Goal: Navigation & Orientation: Understand site structure

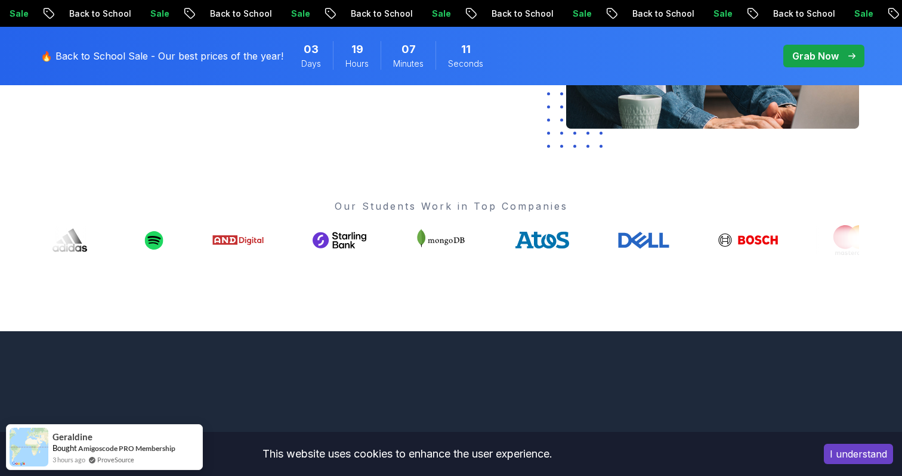
scroll to position [382, 0]
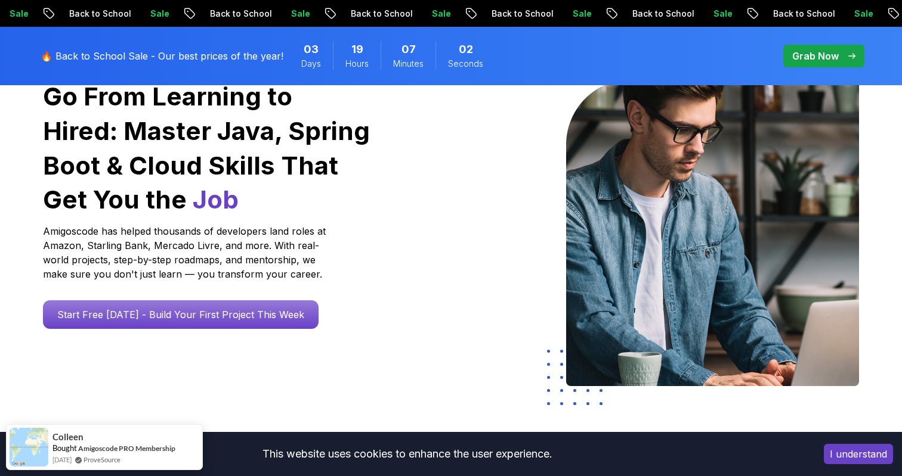
scroll to position [0, 0]
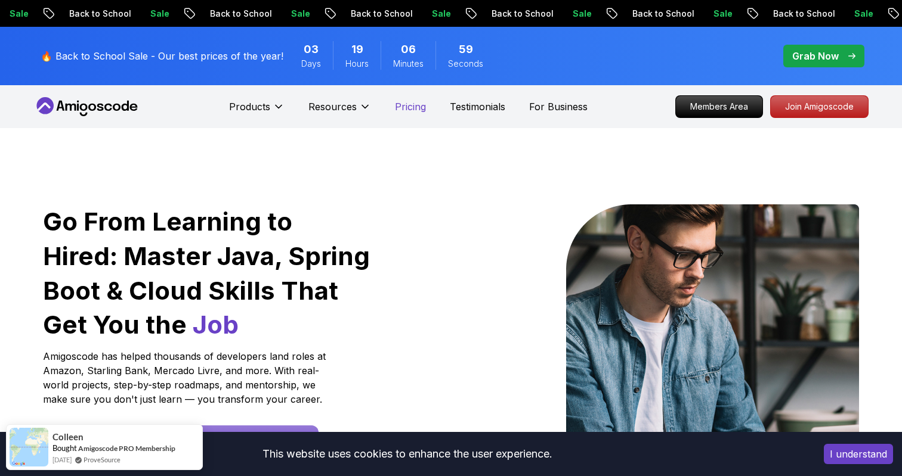
click at [416, 107] on p "Pricing" at bounding box center [410, 107] width 31 height 14
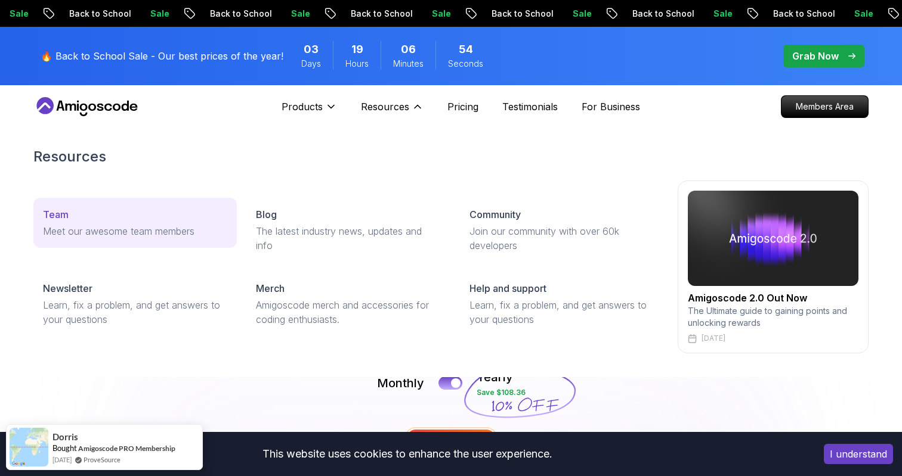
click at [51, 216] on p "Team" at bounding box center [56, 215] width 26 height 14
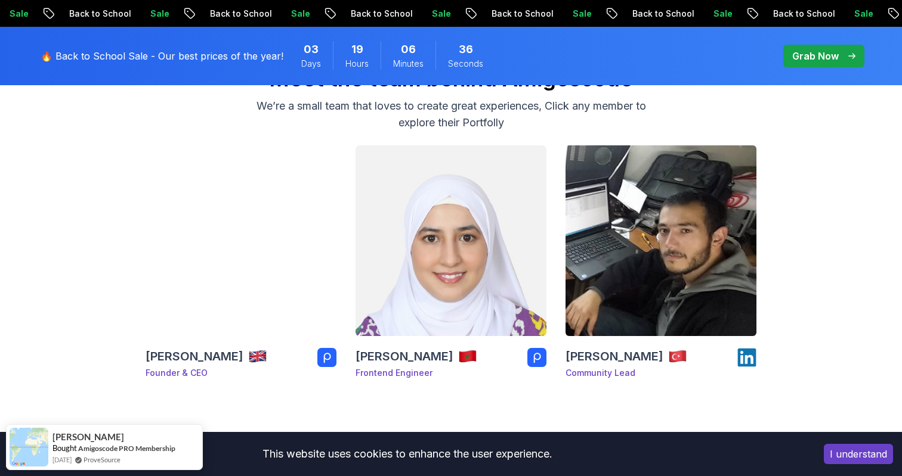
scroll to position [163, 0]
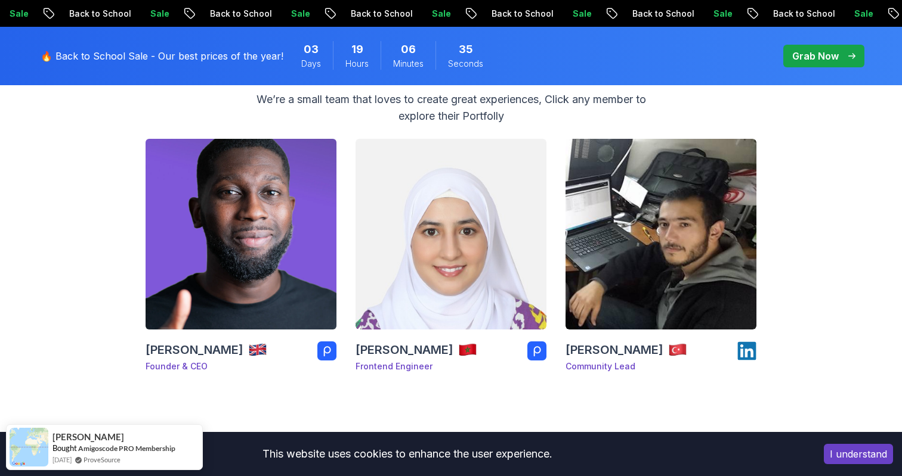
click at [299, 250] on img at bounding box center [241, 234] width 200 height 200
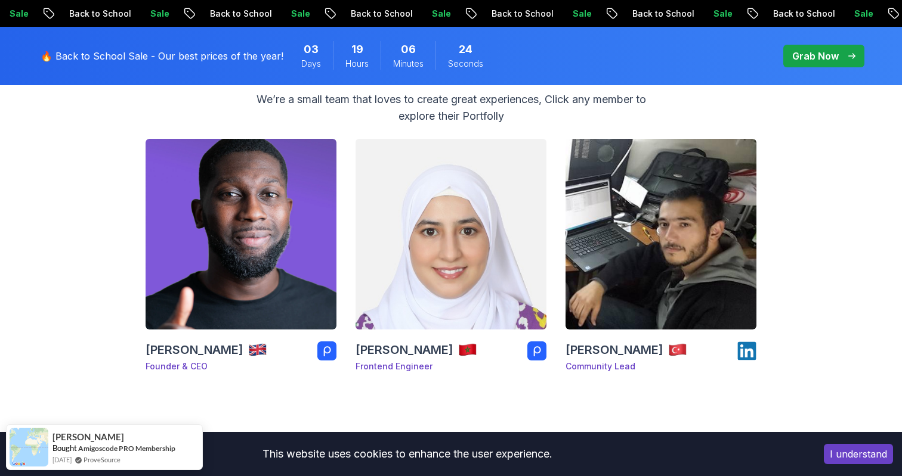
click at [414, 290] on img at bounding box center [451, 234] width 200 height 200
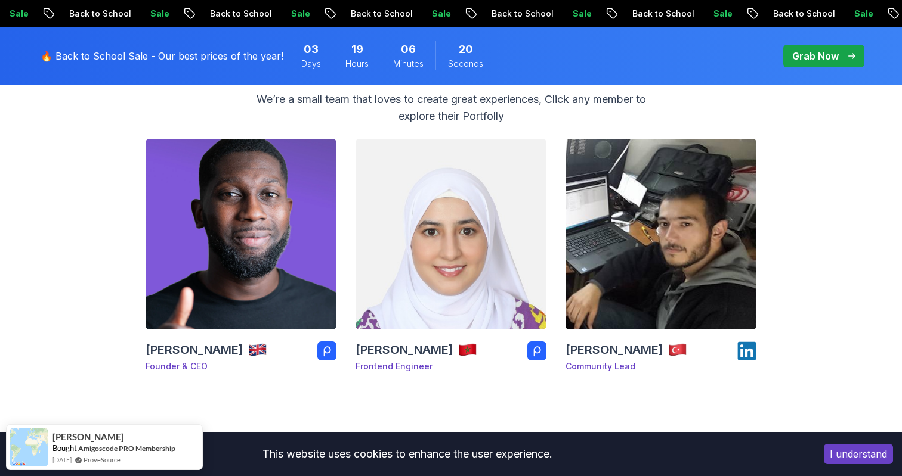
click at [624, 281] on img at bounding box center [661, 234] width 200 height 200
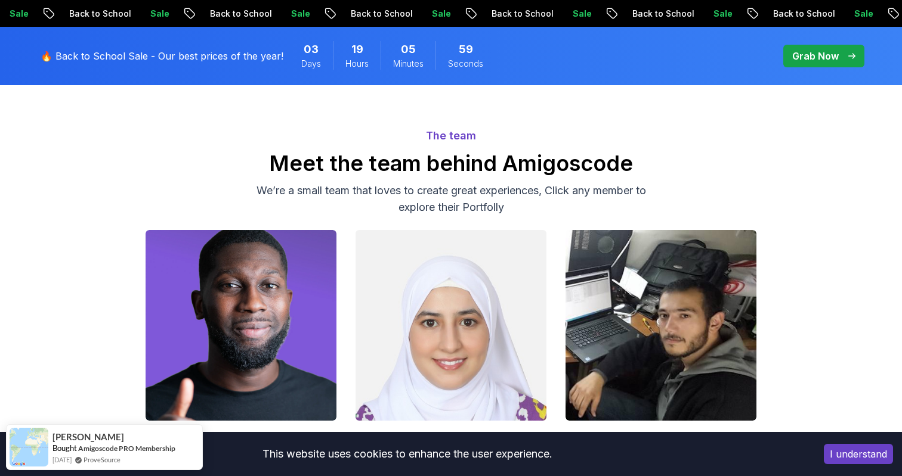
scroll to position [0, 0]
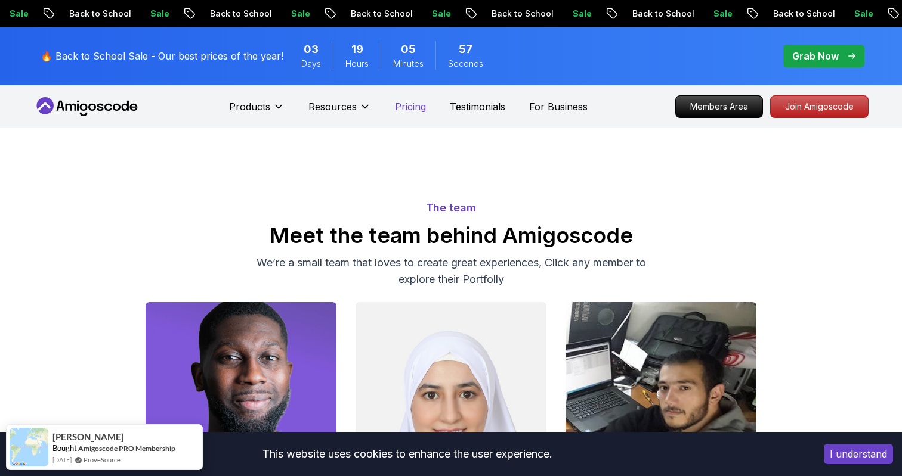
click at [421, 108] on p "Pricing" at bounding box center [410, 107] width 31 height 14
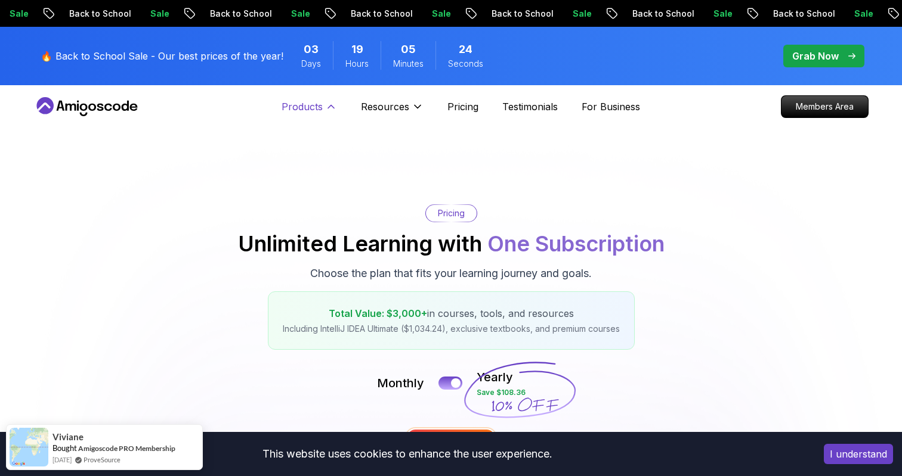
click at [312, 112] on p "Products" at bounding box center [301, 107] width 41 height 14
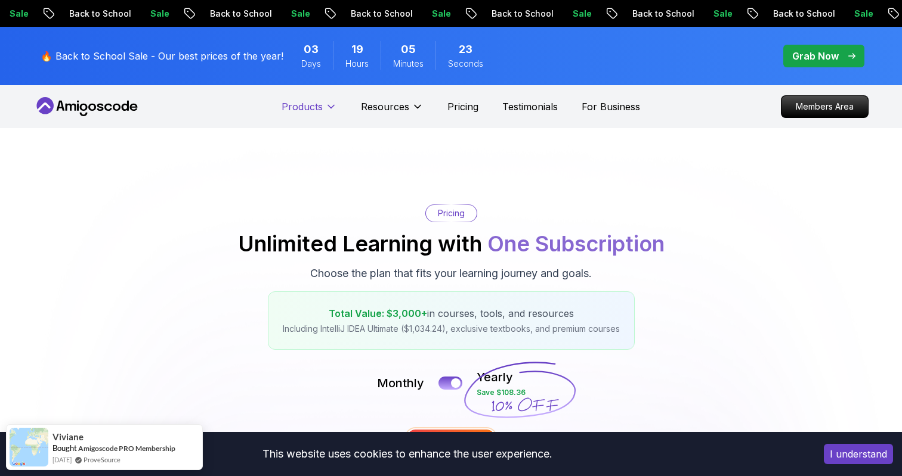
click at [312, 112] on p "Products" at bounding box center [301, 107] width 41 height 14
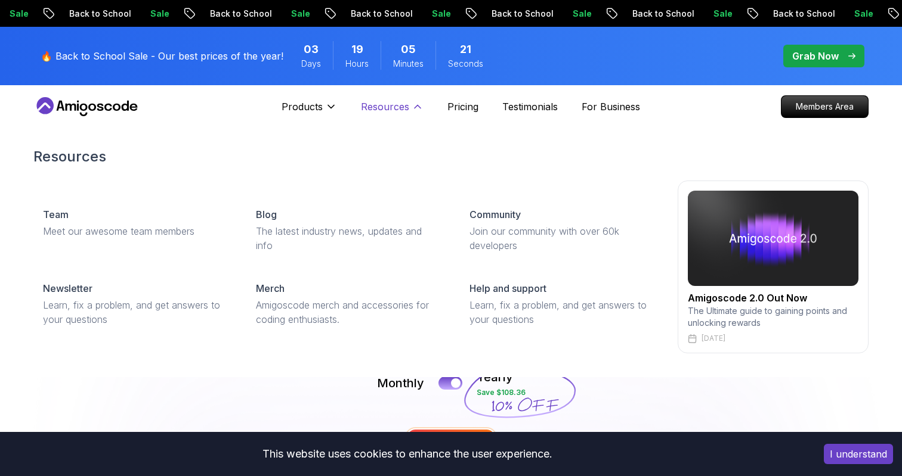
click at [376, 108] on p "Resources" at bounding box center [385, 107] width 48 height 14
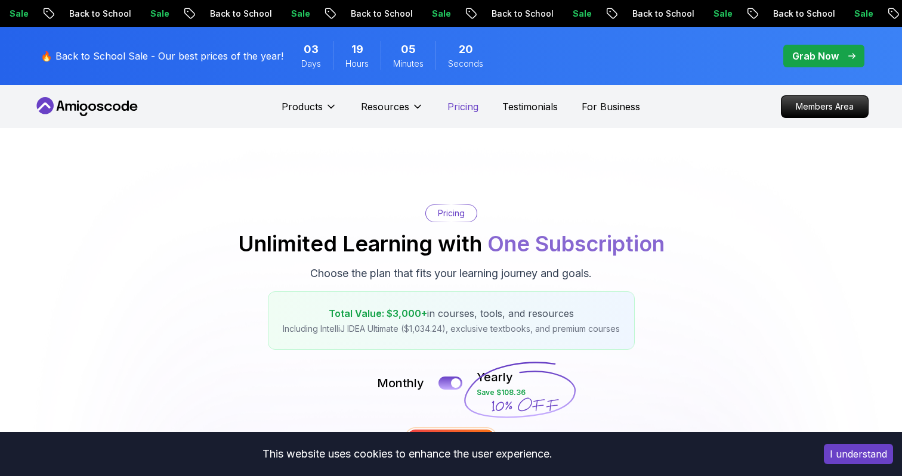
click at [470, 107] on p "Pricing" at bounding box center [462, 107] width 31 height 14
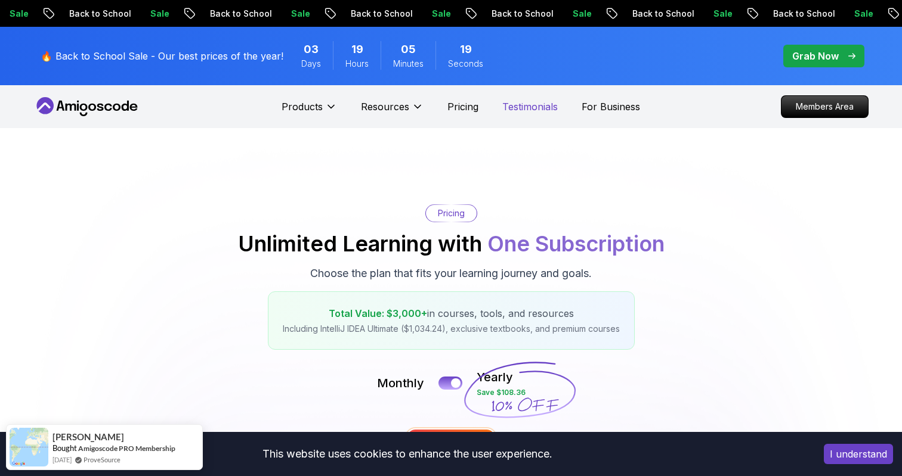
click at [530, 110] on p "Testimonials" at bounding box center [529, 107] width 55 height 14
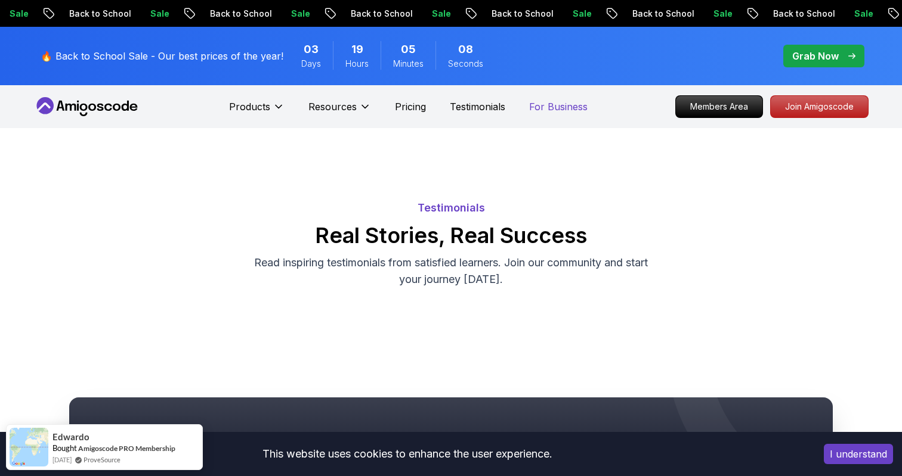
click at [571, 109] on p "For Business" at bounding box center [558, 107] width 58 height 14
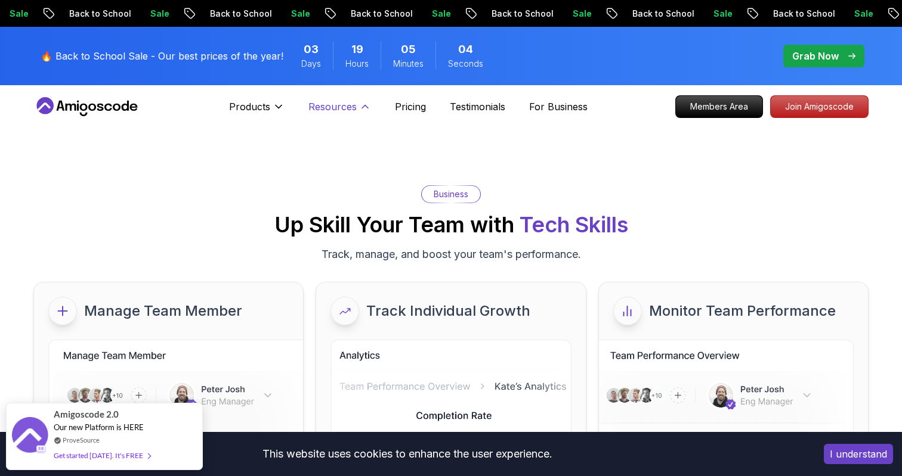
click at [321, 117] on button "Resources" at bounding box center [339, 112] width 63 height 24
click at [250, 100] on p "Products" at bounding box center [249, 107] width 41 height 14
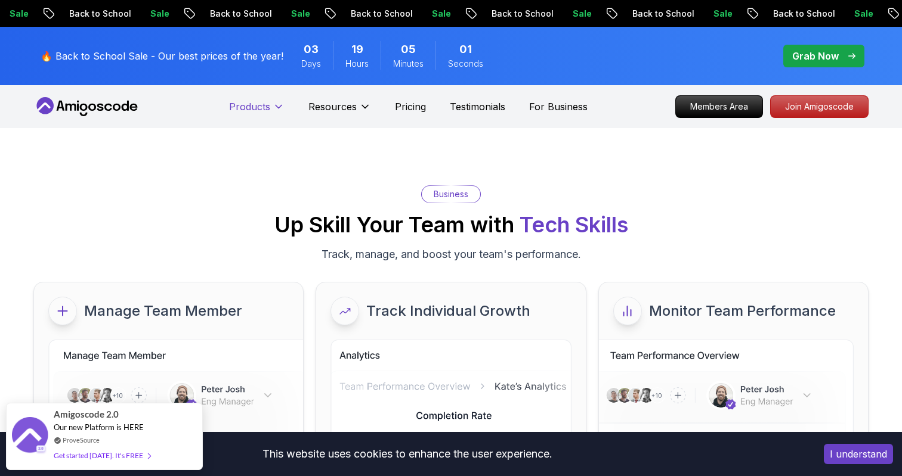
click at [273, 106] on icon at bounding box center [279, 107] width 12 height 12
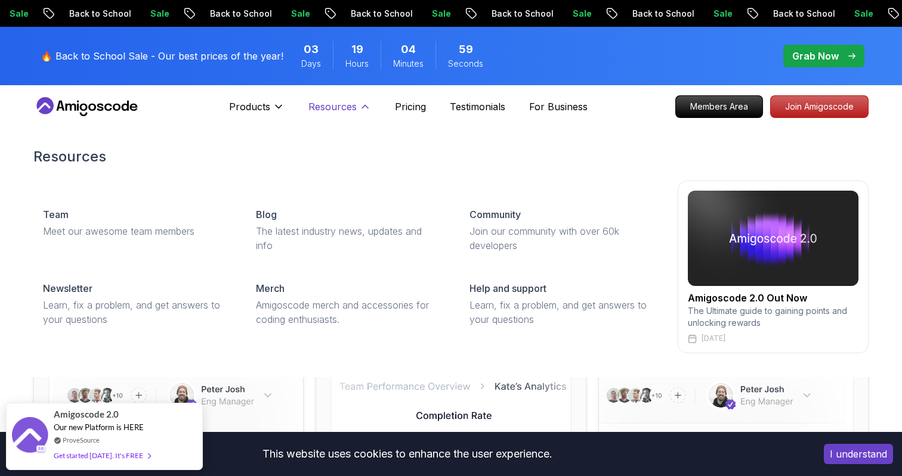
click at [332, 107] on p "Resources" at bounding box center [332, 107] width 48 height 14
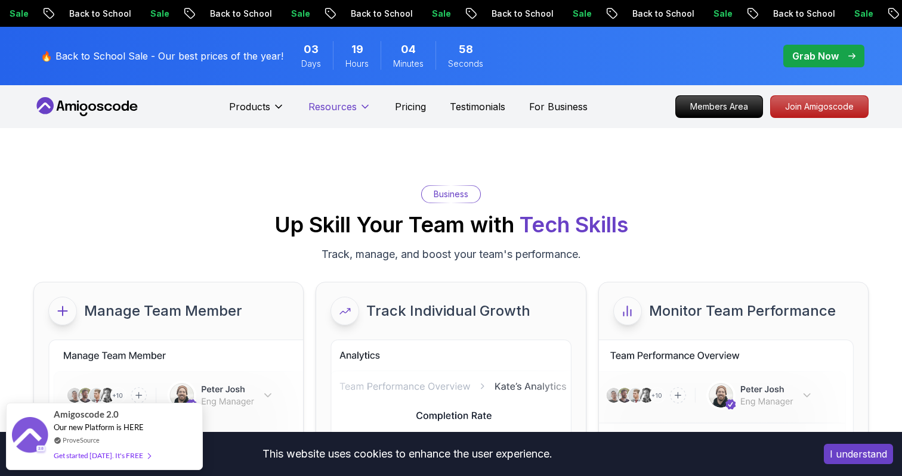
click at [332, 107] on p "Resources" at bounding box center [332, 107] width 48 height 14
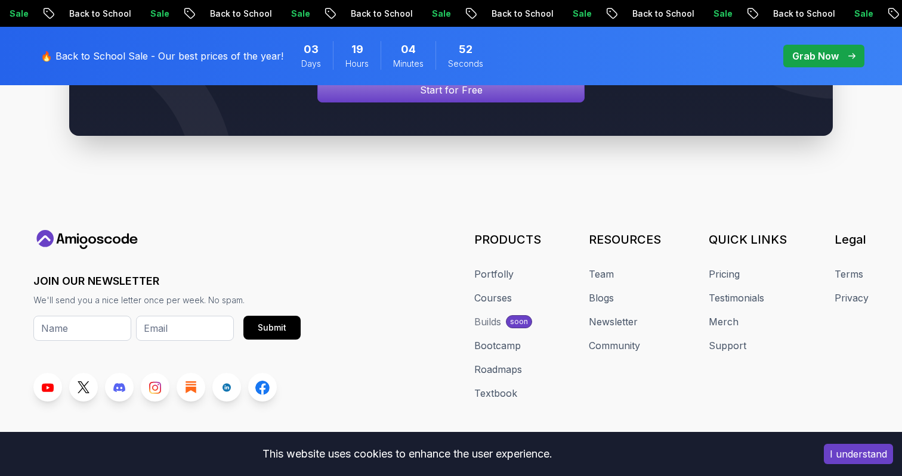
scroll to position [1353, 0]
